Goal: Transaction & Acquisition: Obtain resource

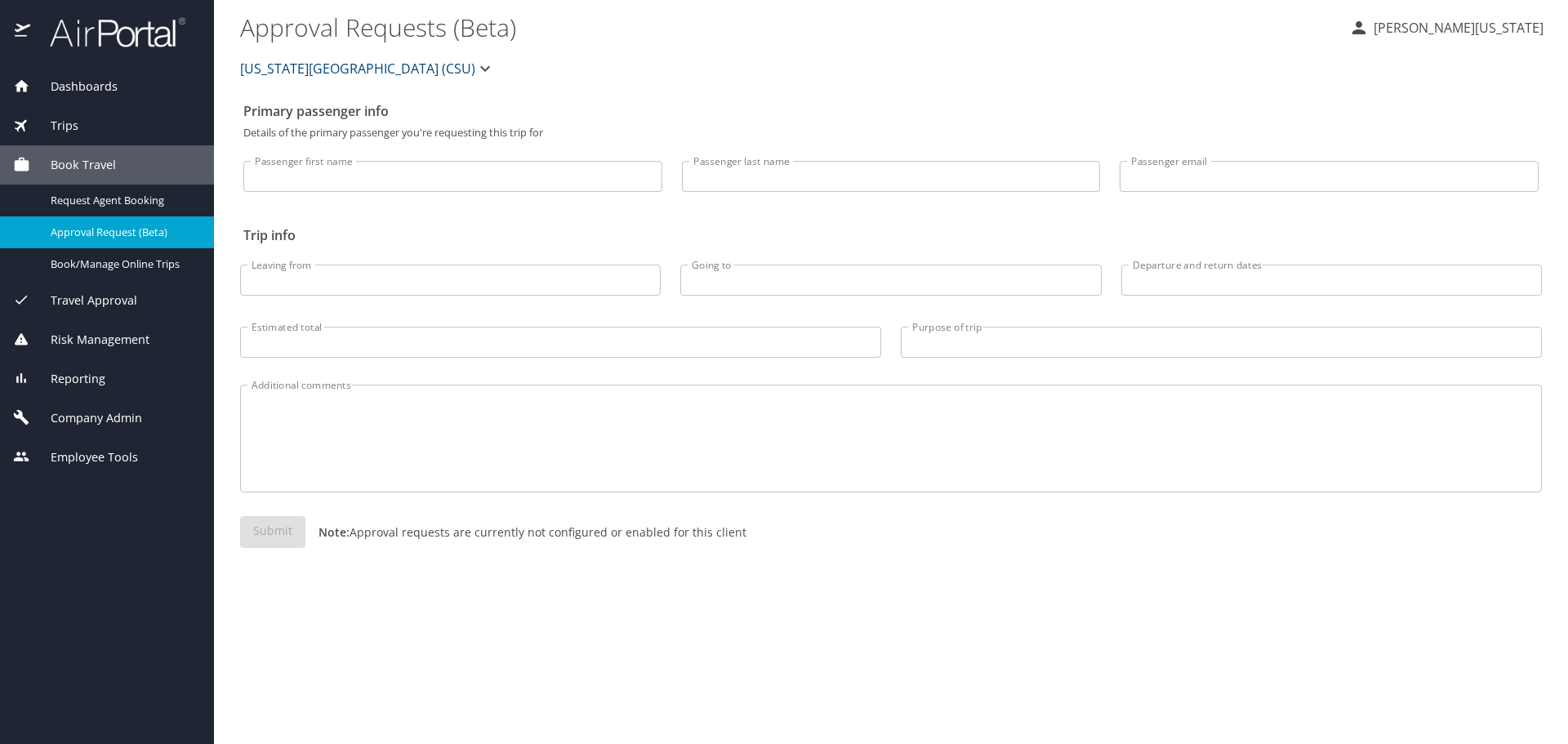
click at [78, 87] on span "Dashboards" at bounding box center [74, 86] width 87 height 17
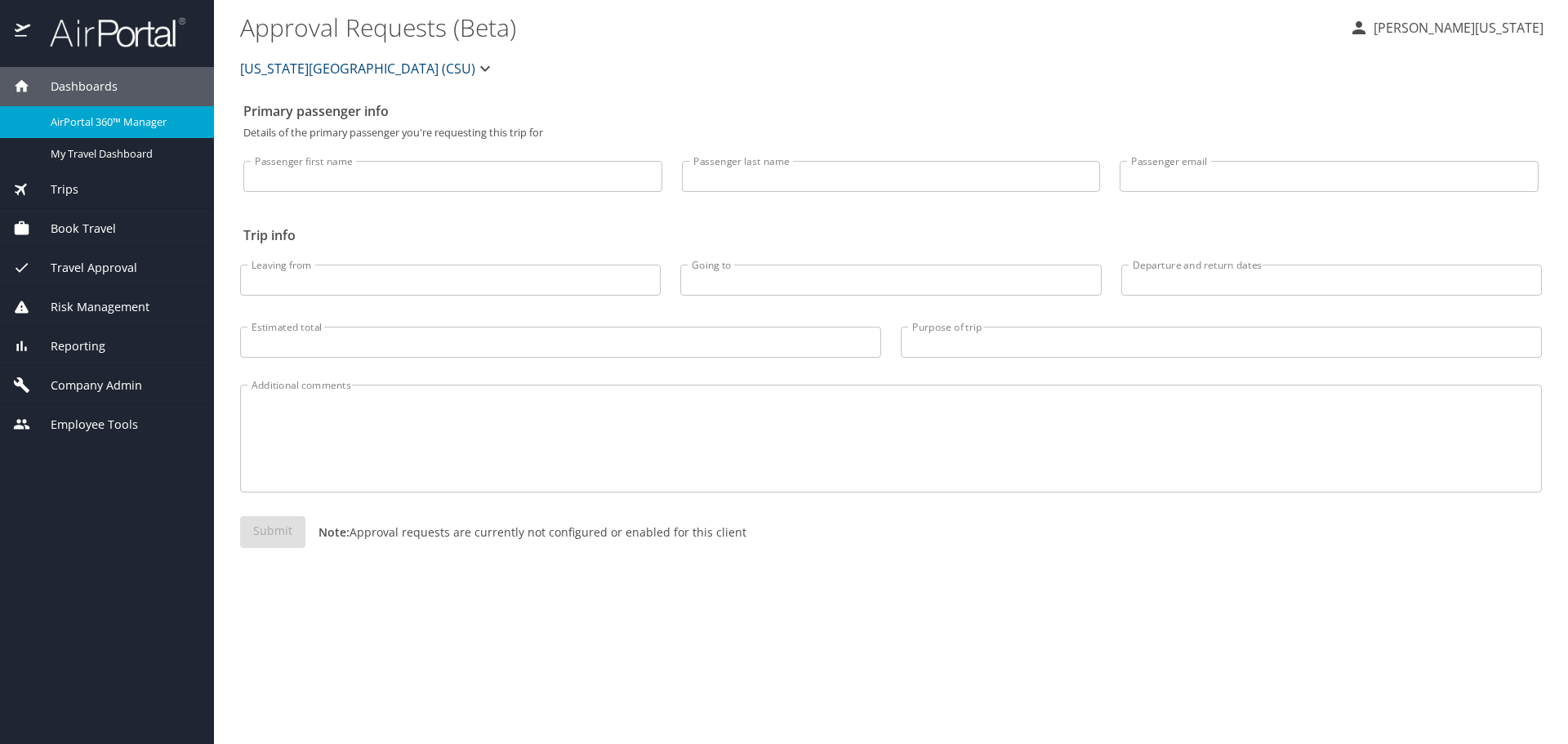
click at [81, 118] on span "AirPortal 360™ Manager" at bounding box center [122, 122] width 144 height 16
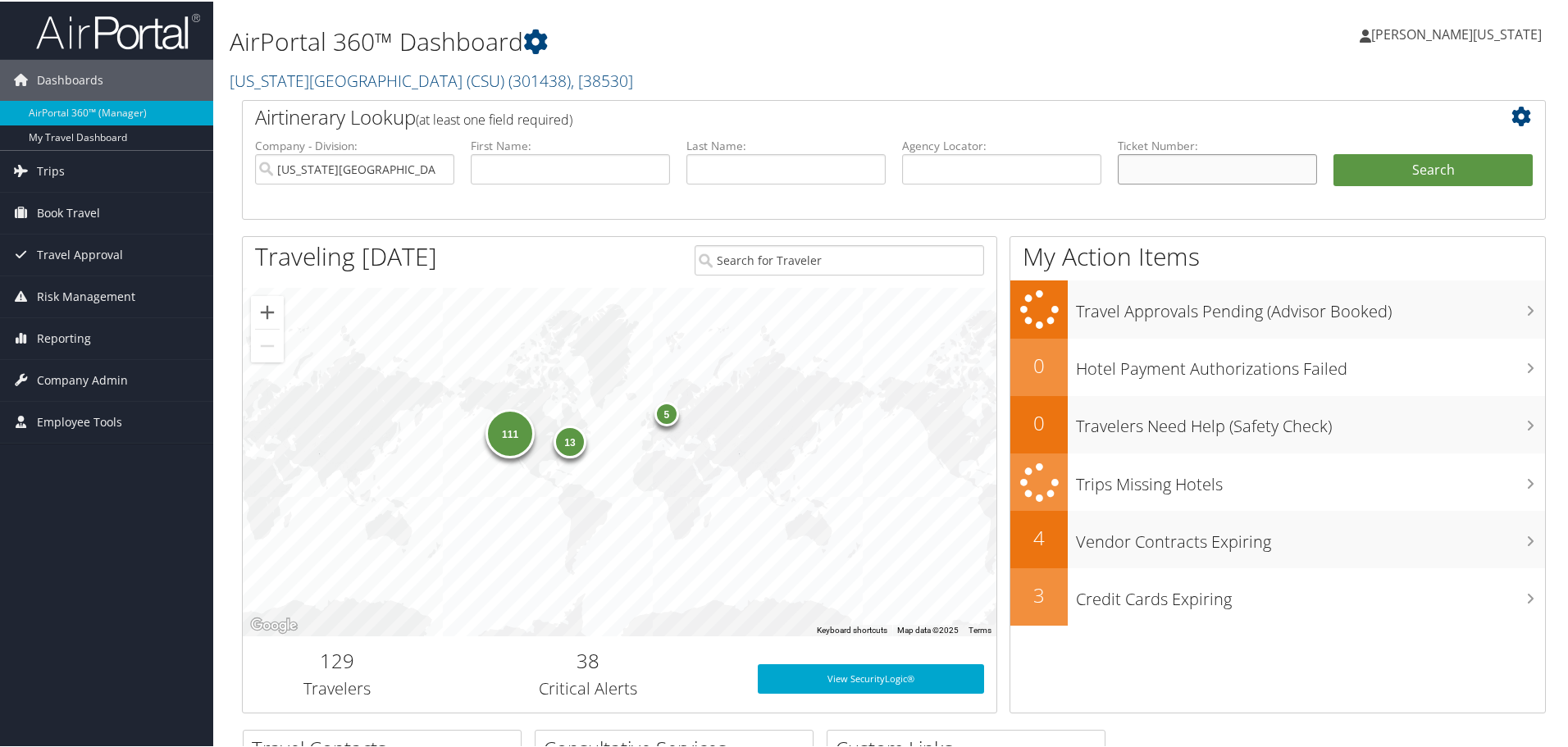
paste input "5267231386912"
type input "5267231386912"
click at [1410, 158] on button "Search" at bounding box center [1432, 169] width 199 height 33
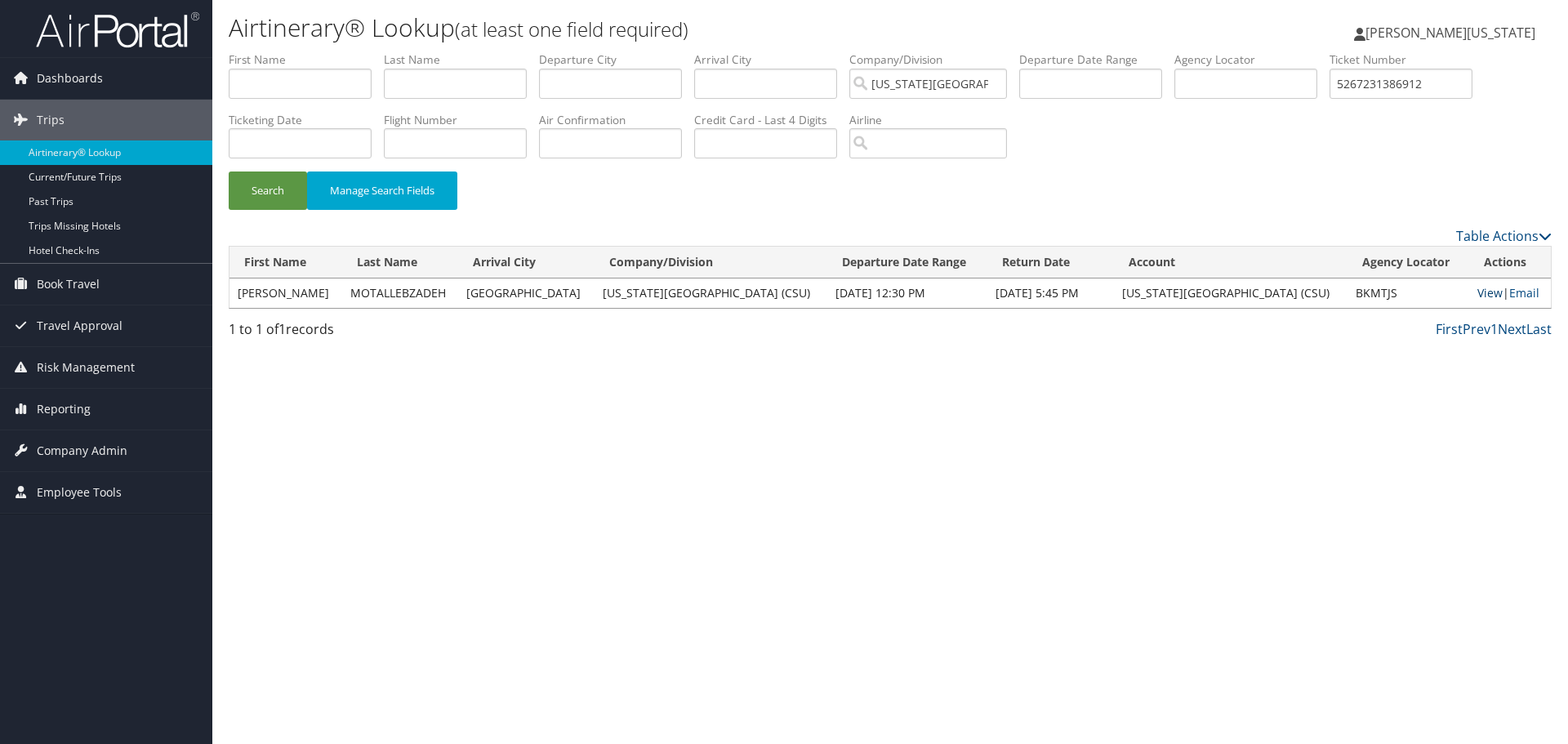
click at [1485, 295] on link "View" at bounding box center [1490, 292] width 25 height 16
click at [1410, 82] on input "5267231386912" at bounding box center [1401, 84] width 143 height 30
paste input "2386775"
type input "5267232386775"
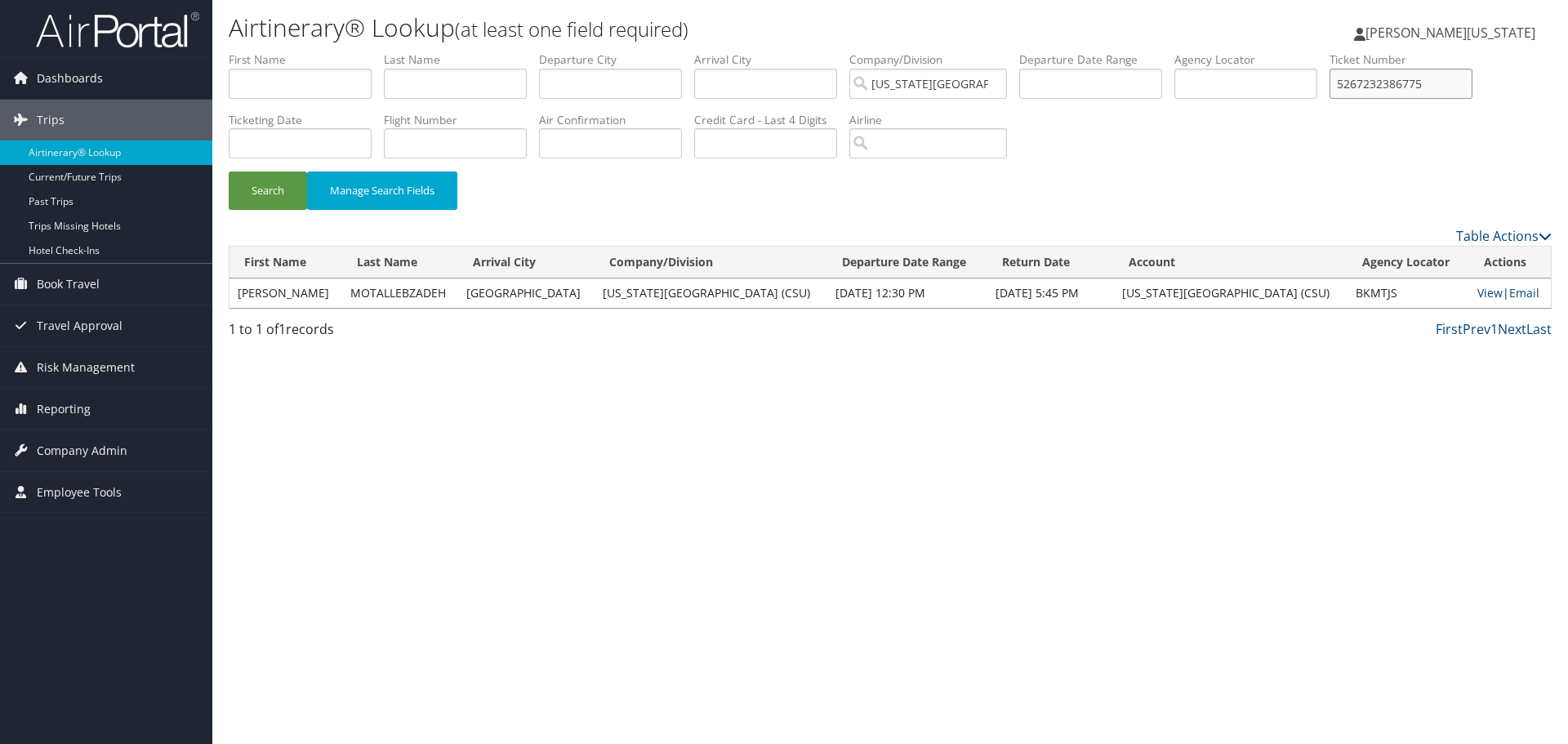
click at [228, 172] on button "Search" at bounding box center [267, 191] width 79 height 39
click at [1476, 293] on link "View" at bounding box center [1488, 292] width 25 height 16
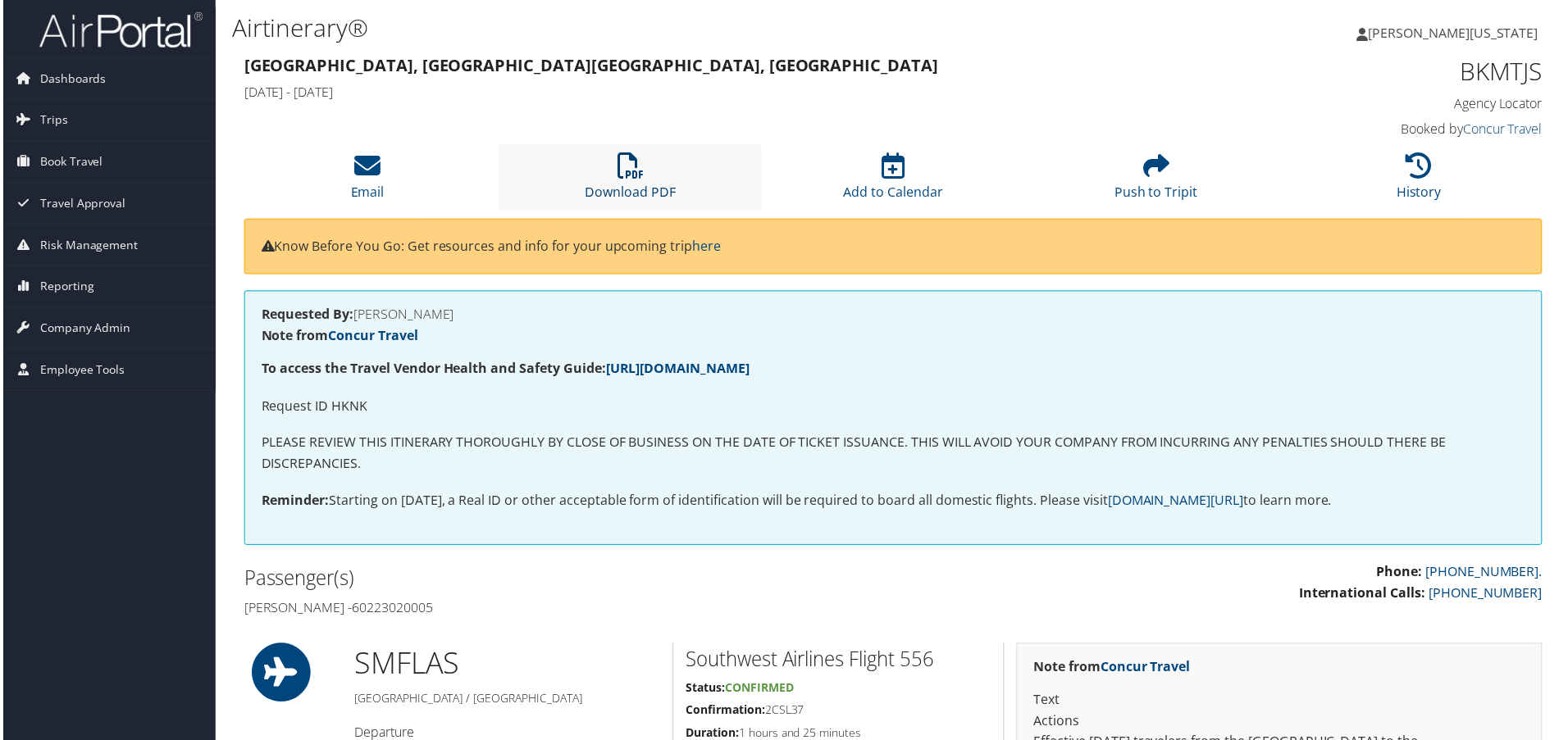
click at [628, 168] on icon at bounding box center [629, 166] width 26 height 26
click at [624, 170] on icon at bounding box center [629, 166] width 26 height 26
